Goal: Task Accomplishment & Management: Use online tool/utility

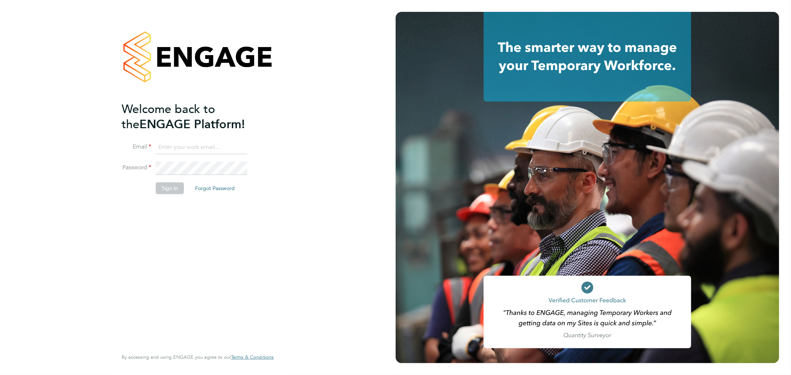
type input "[EMAIL_ADDRESS][DOMAIN_NAME]"
click at [176, 191] on button "Sign In" at bounding box center [170, 188] width 28 height 12
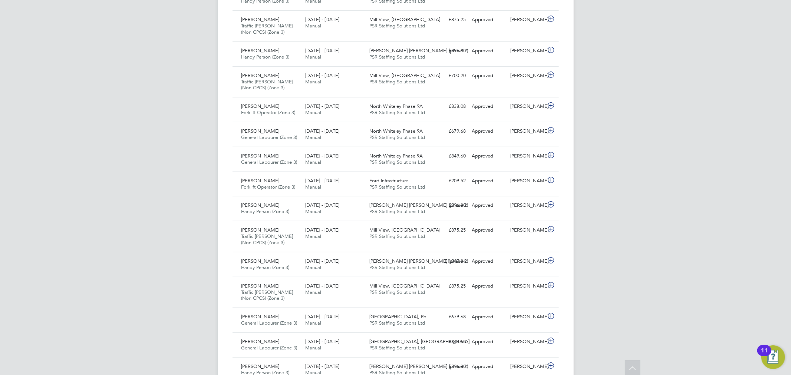
drag, startPoint x: 392, startPoint y: 164, endPoint x: 389, endPoint y: 195, distance: 31.4
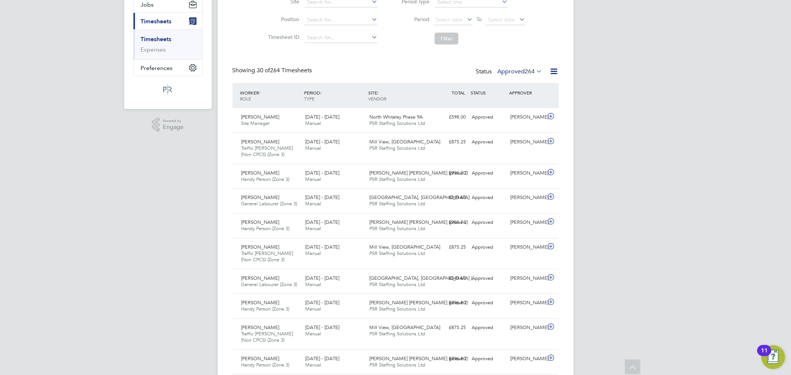
drag, startPoint x: 674, startPoint y: 138, endPoint x: 621, endPoint y: 101, distance: 64.5
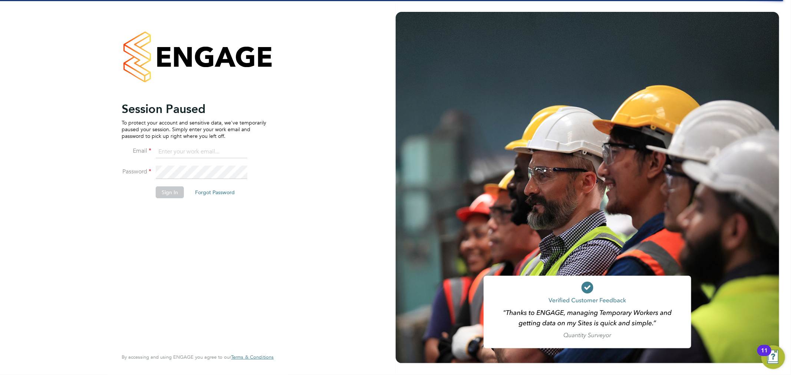
type input "[EMAIL_ADDRESS][DOMAIN_NAME]"
